Goal: Task Accomplishment & Management: Manage account settings

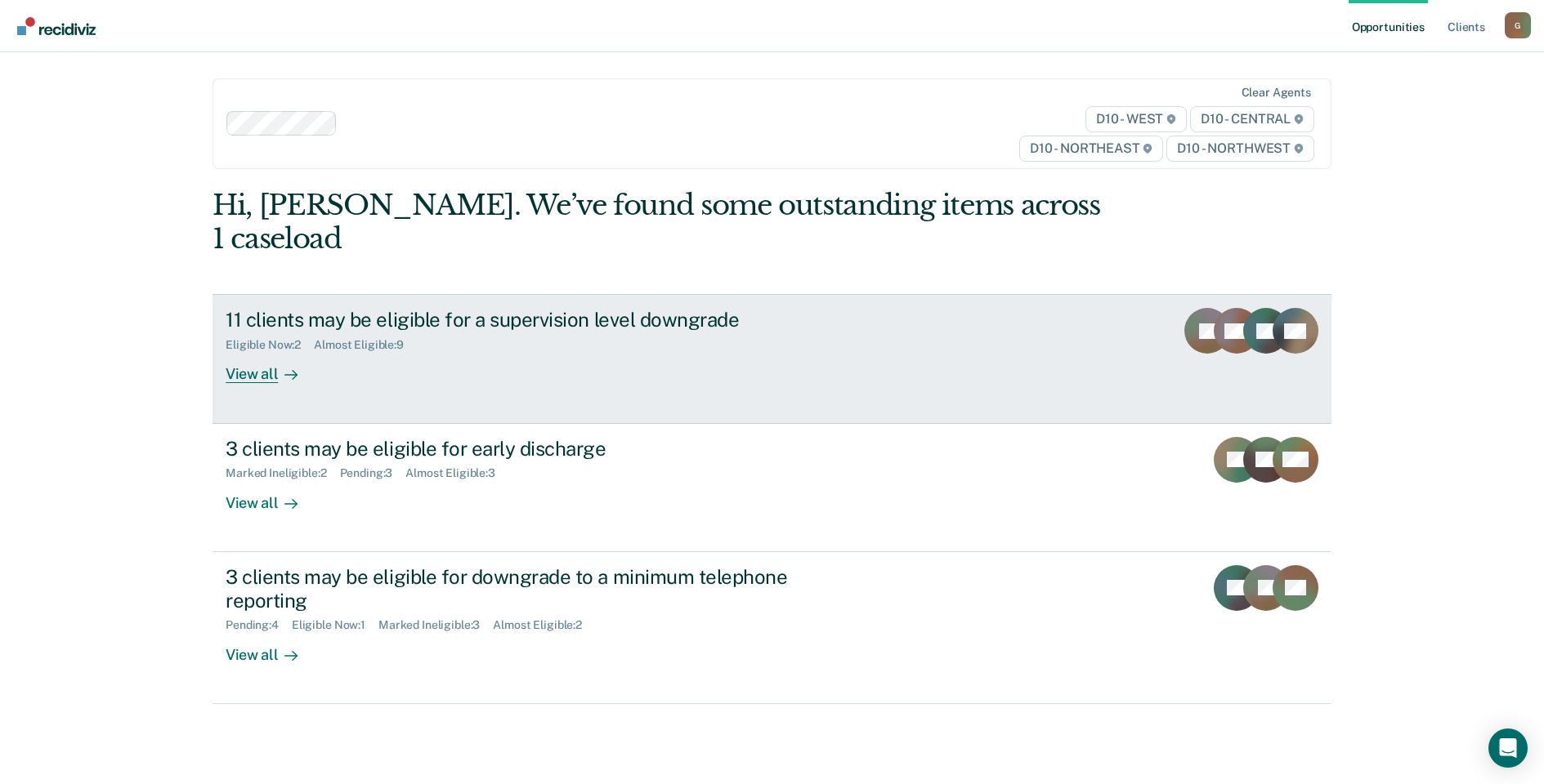
click at [532, 330] on div "11 clients may be eligible for a supervision level downgrade Eligible Now : 2 A…" at bounding box center [532, 346] width 613 height 75
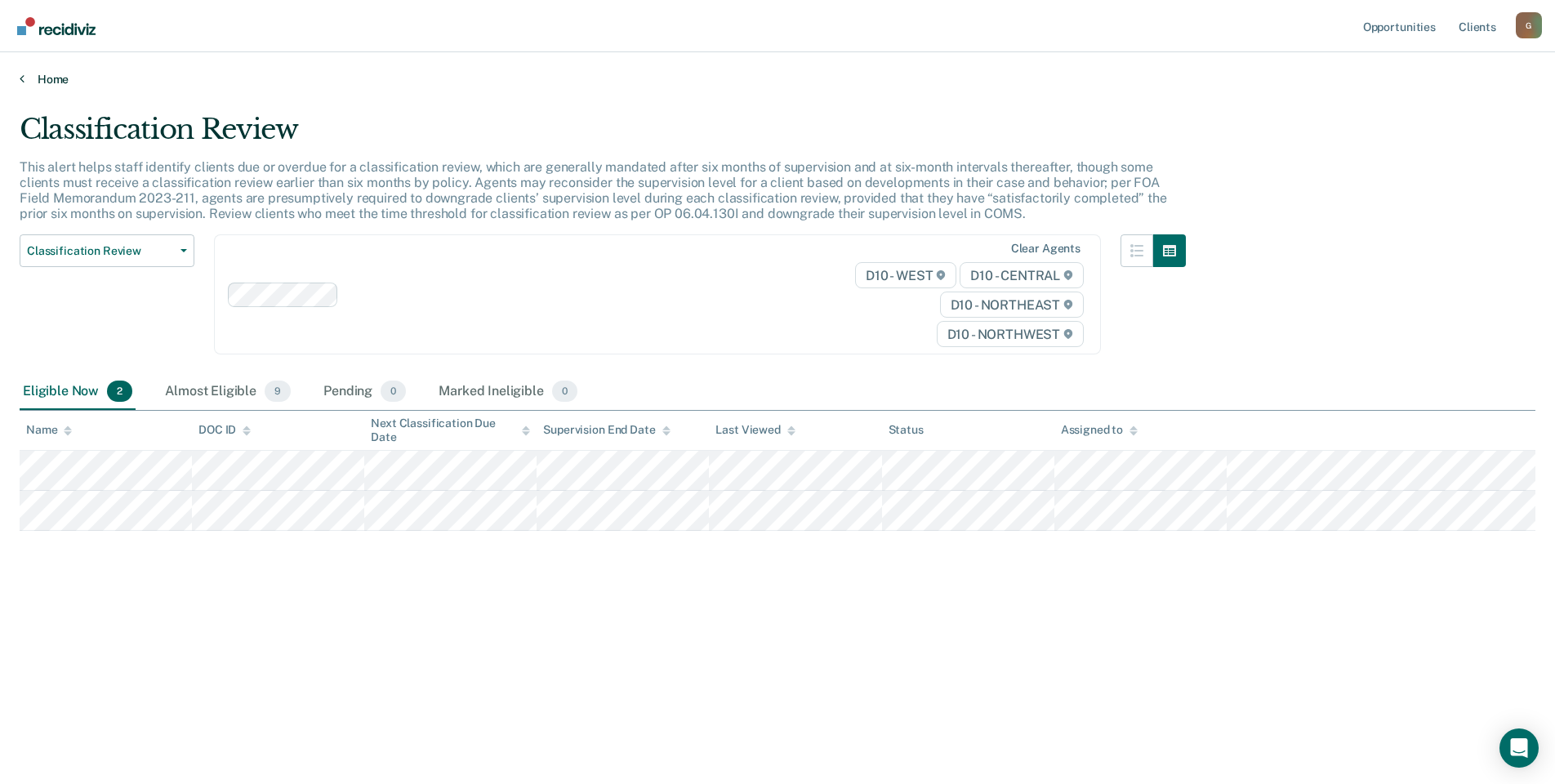
click at [53, 82] on link "Home" at bounding box center [778, 78] width 1517 height 14
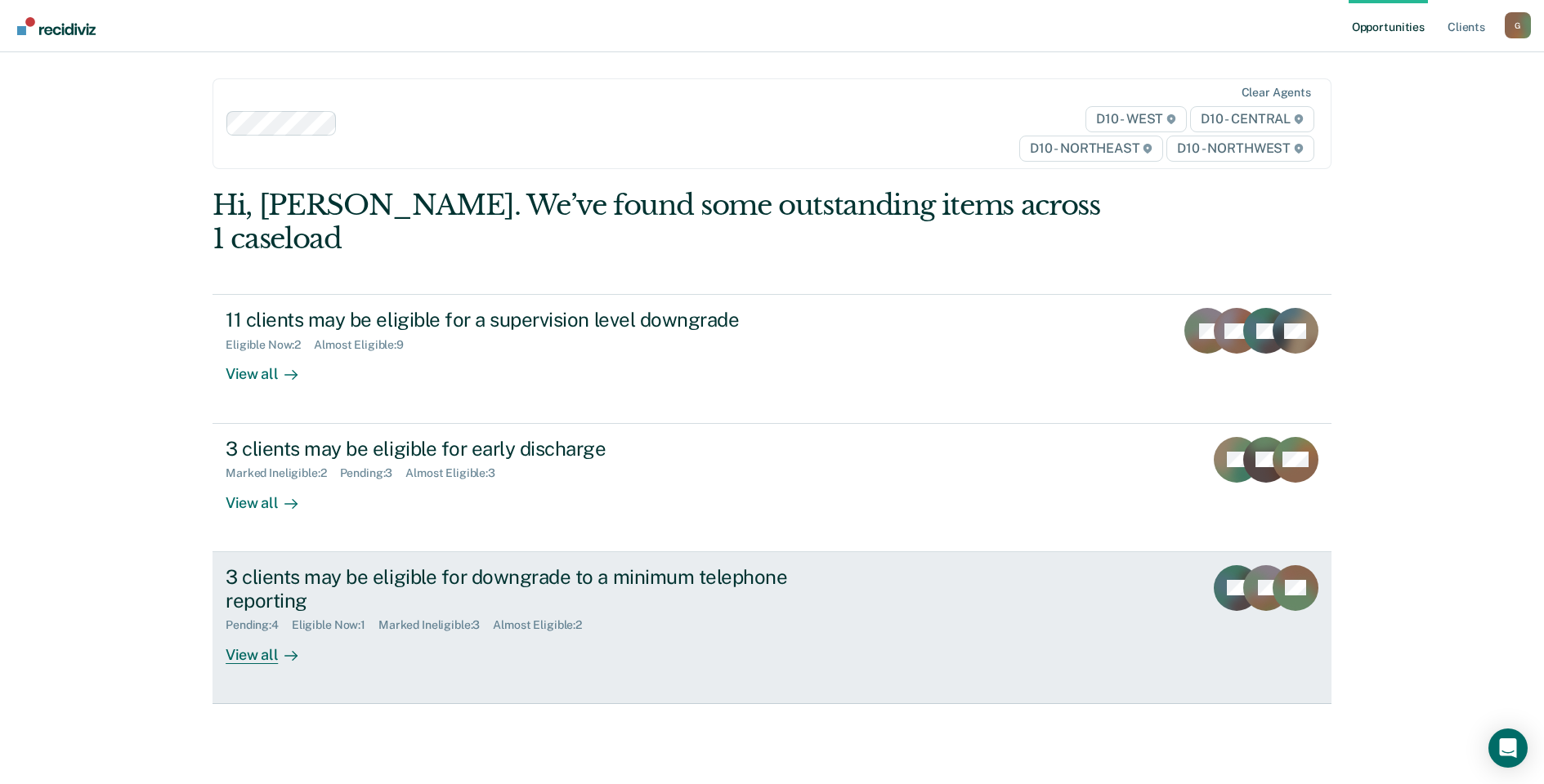
click at [473, 628] on div "3 clients may be eligible for downgrade to a minimum telephone reporting Pendin…" at bounding box center [532, 614] width 613 height 99
